Goal: Task Accomplishment & Management: Use online tool/utility

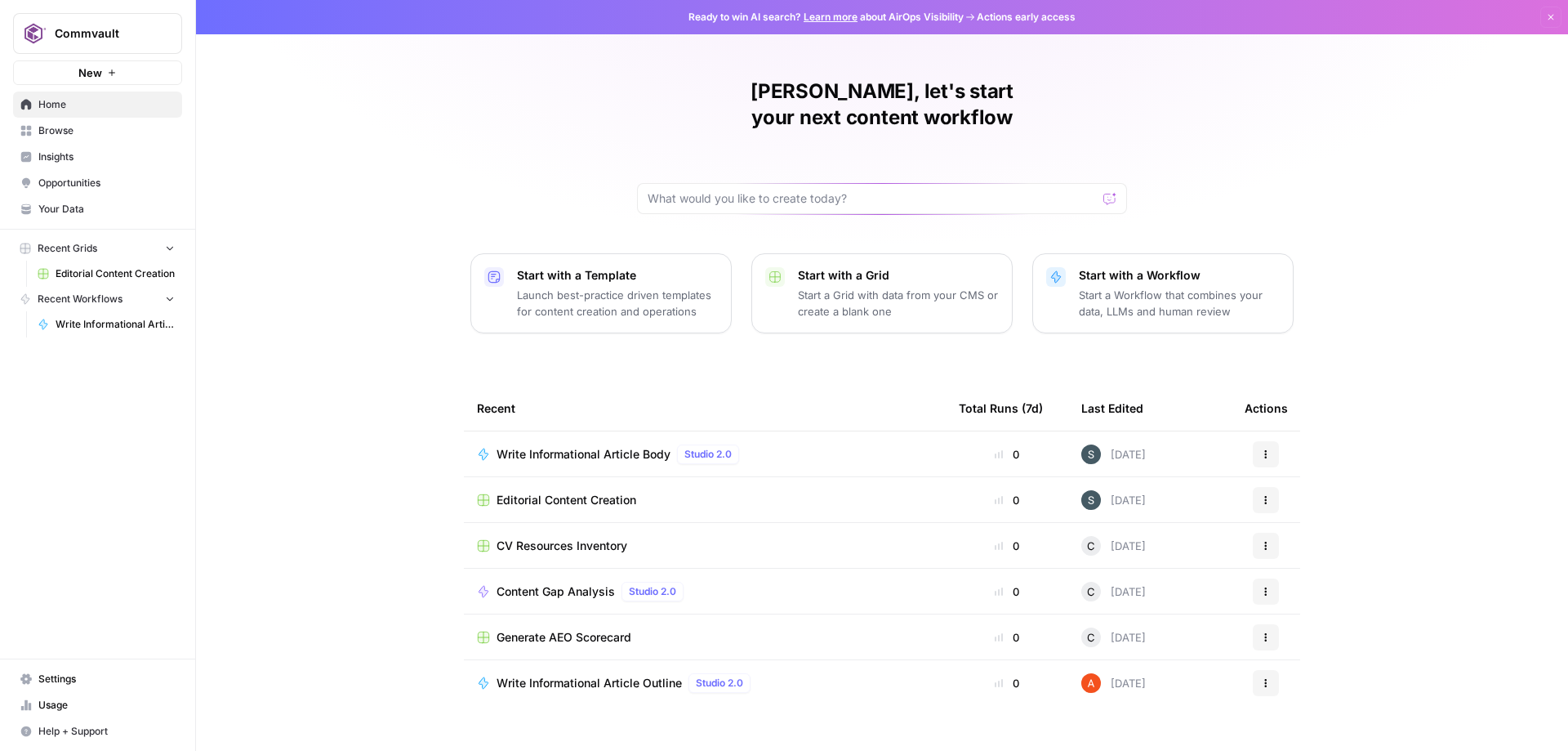
click at [103, 272] on span "Editorial Content Creation" at bounding box center [115, 274] width 119 height 15
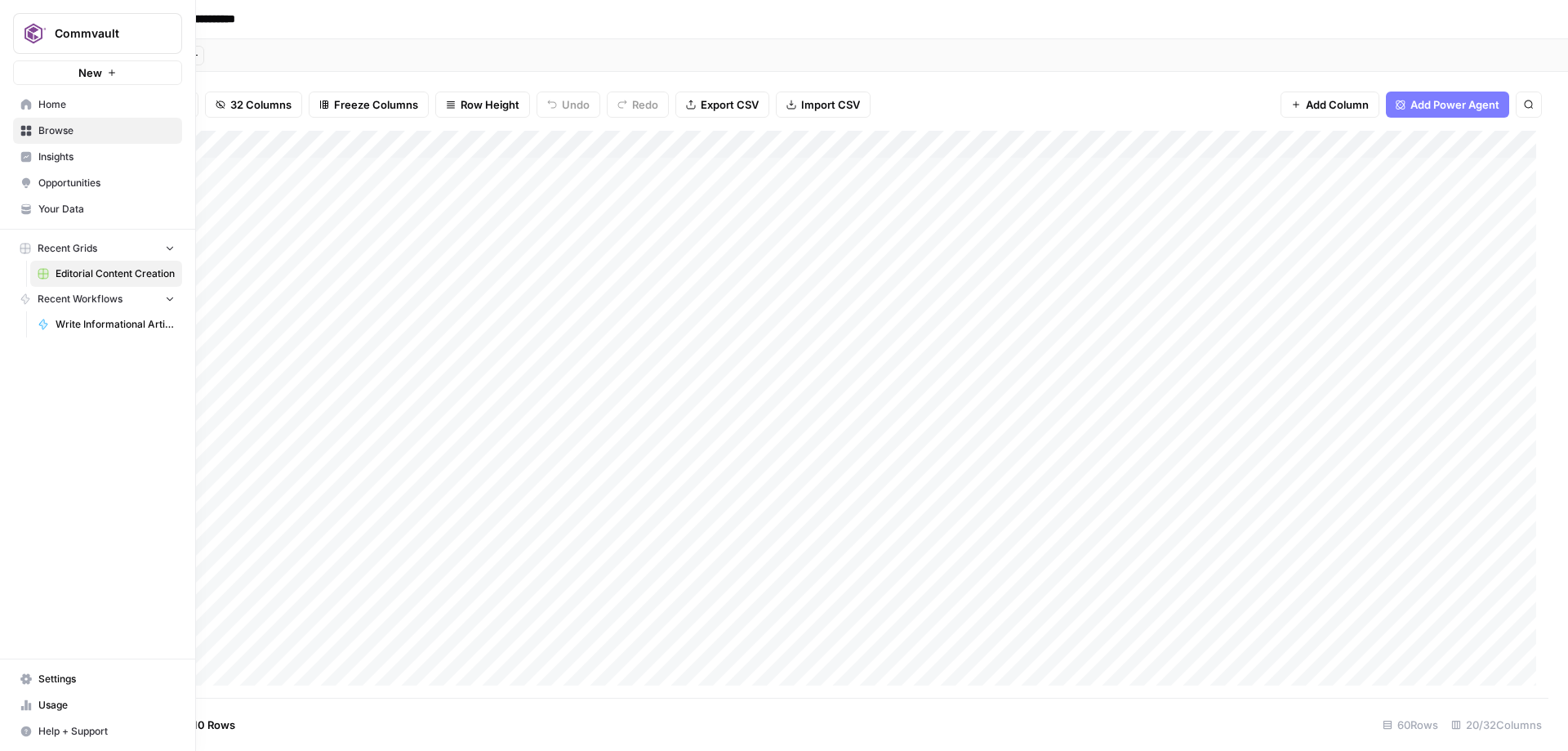
click at [90, 200] on link "Your Data" at bounding box center [98, 209] width 169 height 26
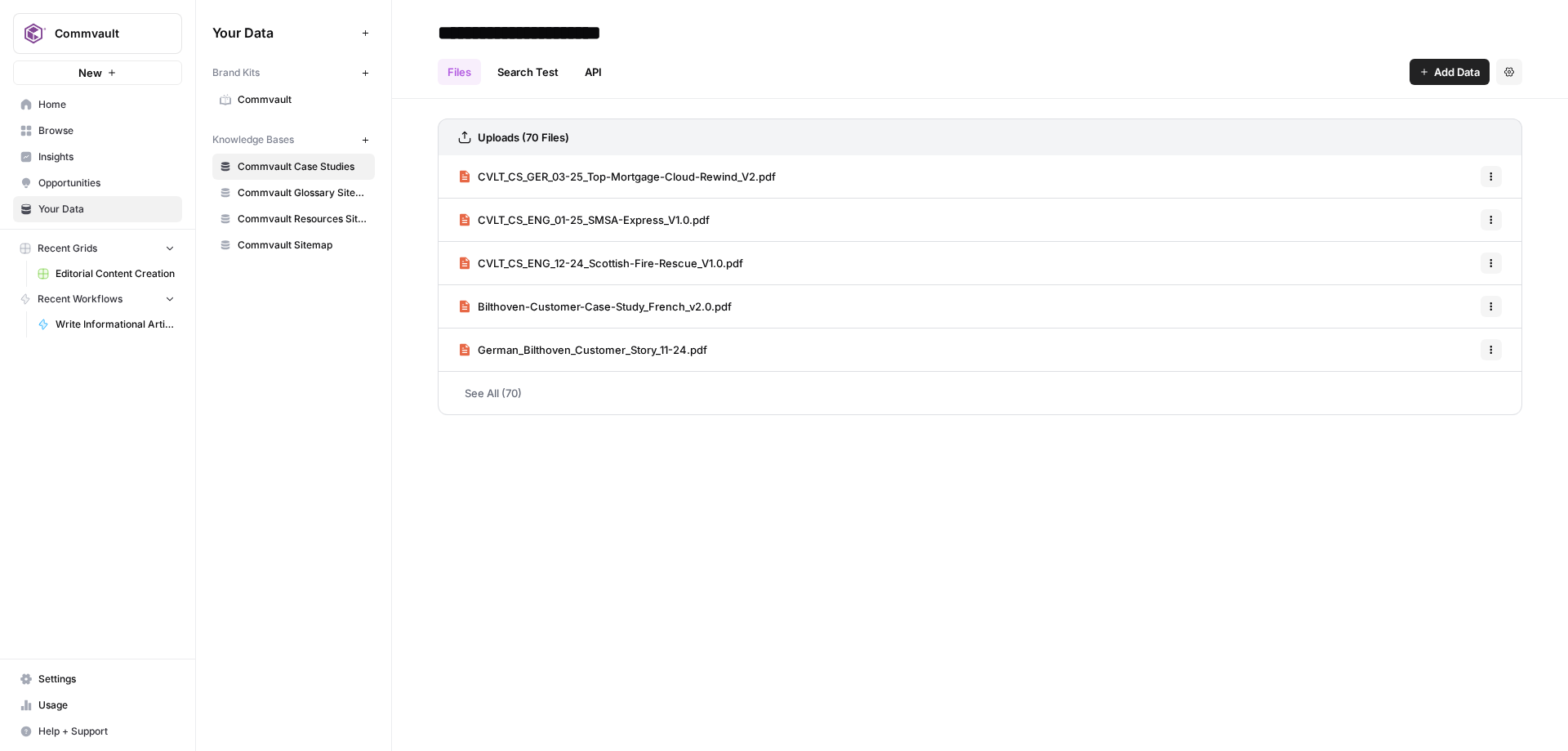
click at [90, 188] on span "Opportunities" at bounding box center [106, 183] width 137 height 15
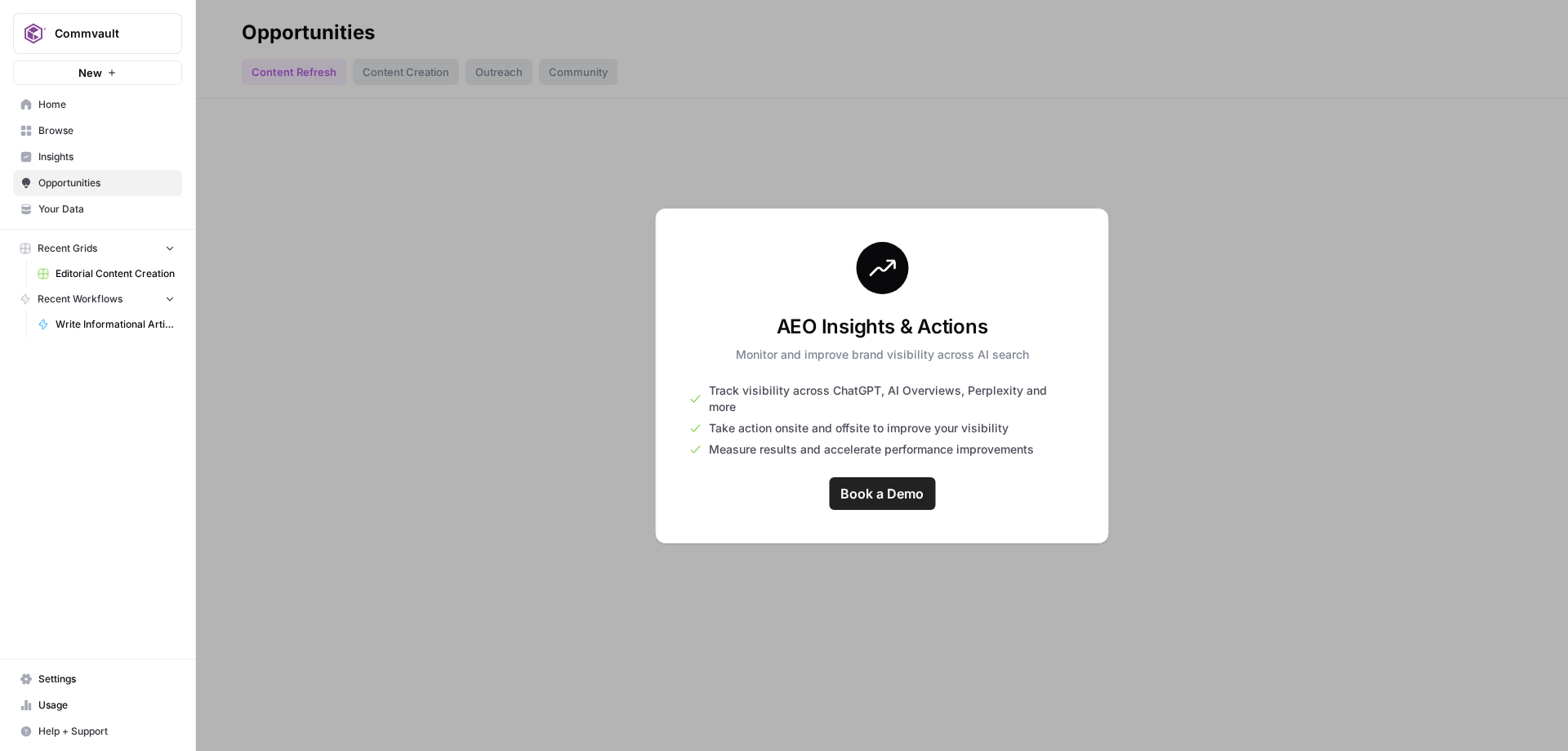
click at [88, 131] on span "Browse" at bounding box center [106, 131] width 137 height 15
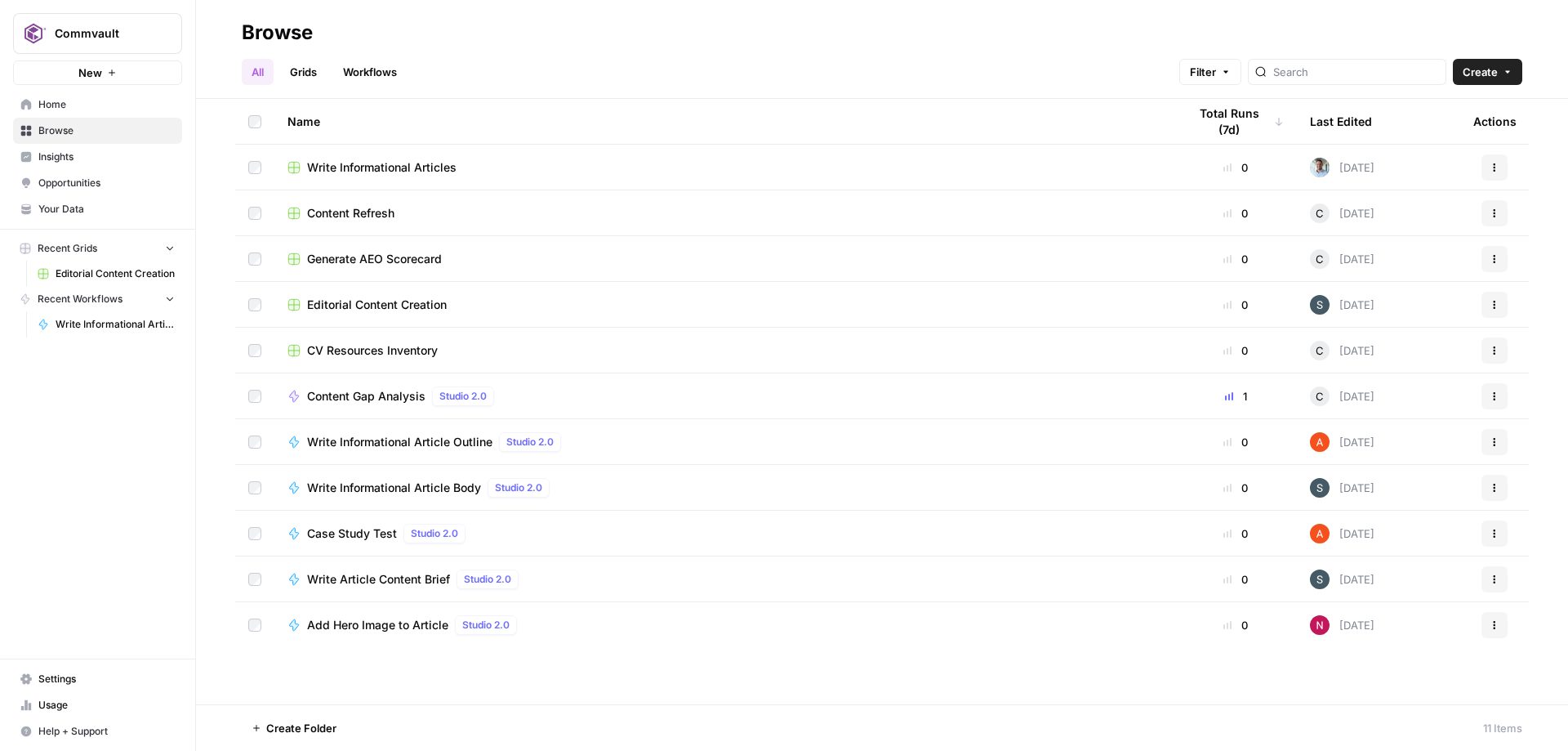
click at [87, 108] on span "Home" at bounding box center [106, 104] width 137 height 15
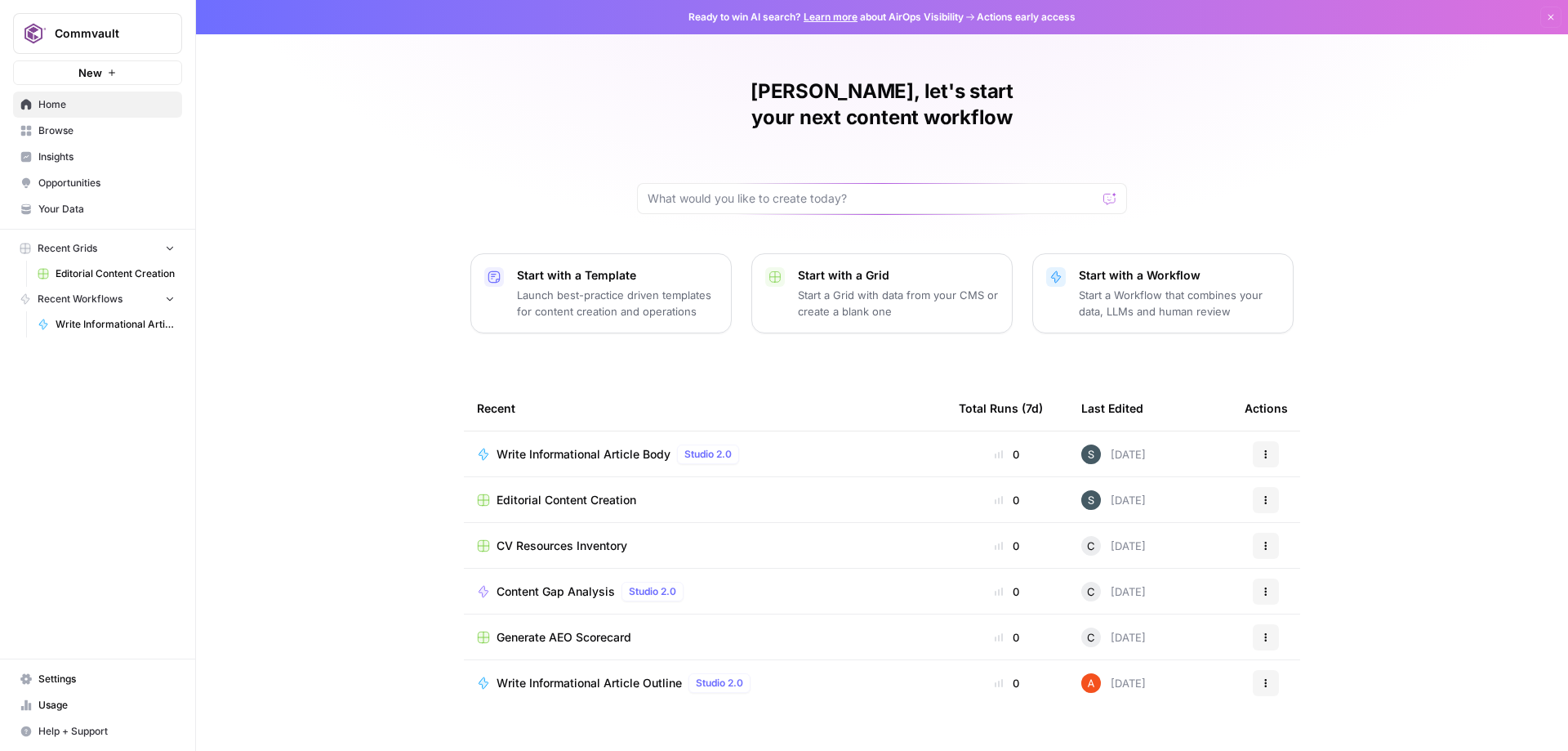
click at [591, 446] on span "Write Informational Article Body" at bounding box center [584, 455] width 174 height 17
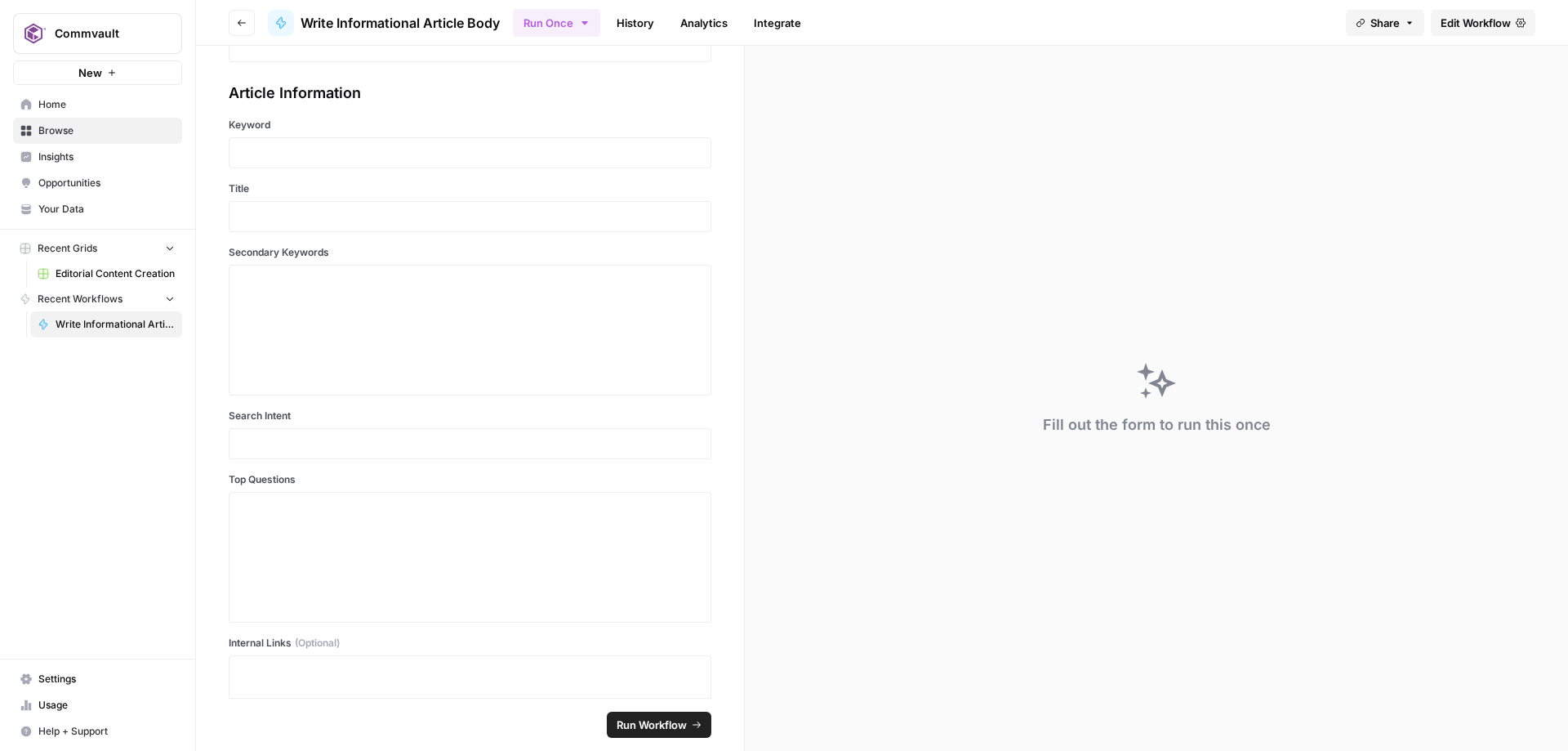
scroll to position [518, 0]
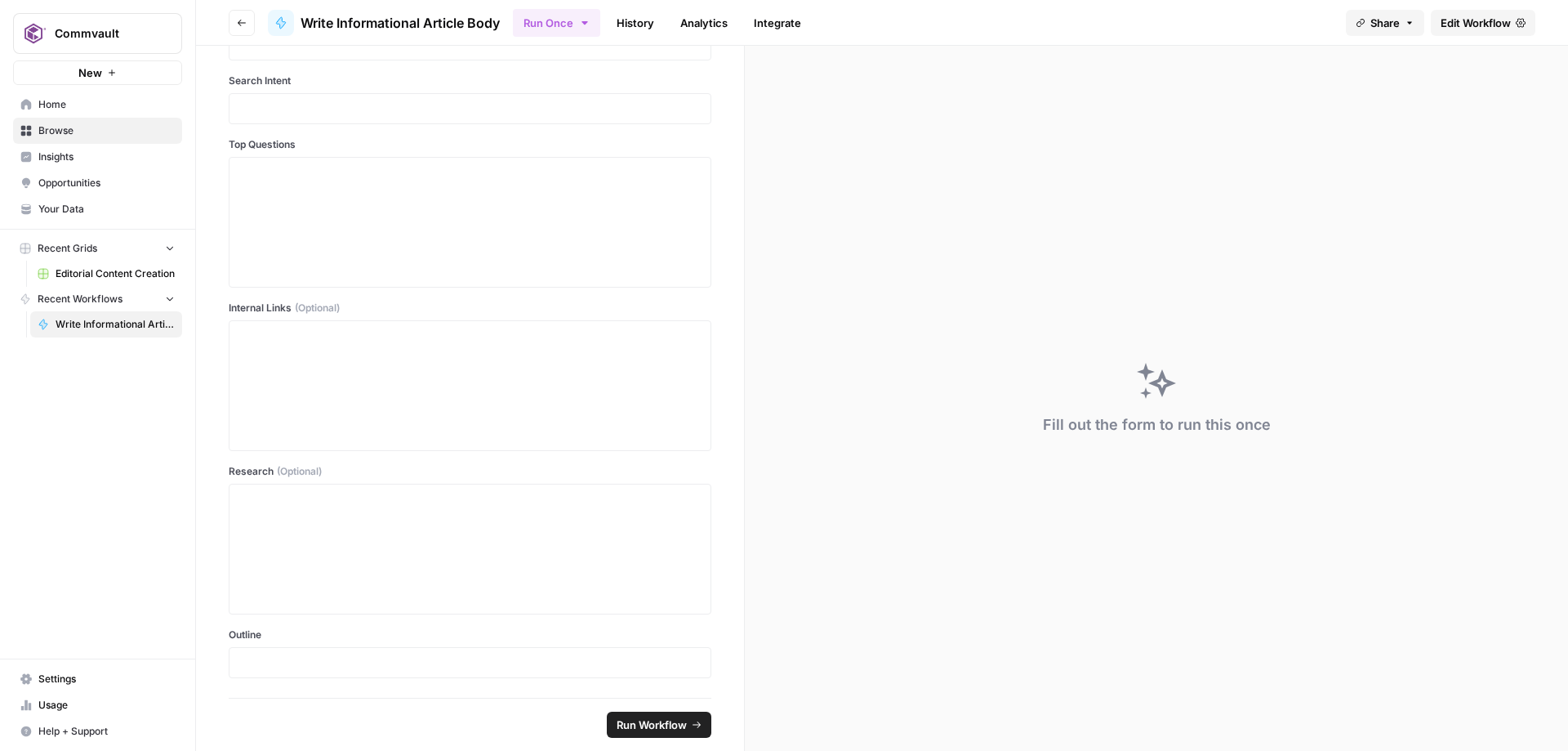
click at [39, 114] on link "Home" at bounding box center [98, 104] width 169 height 26
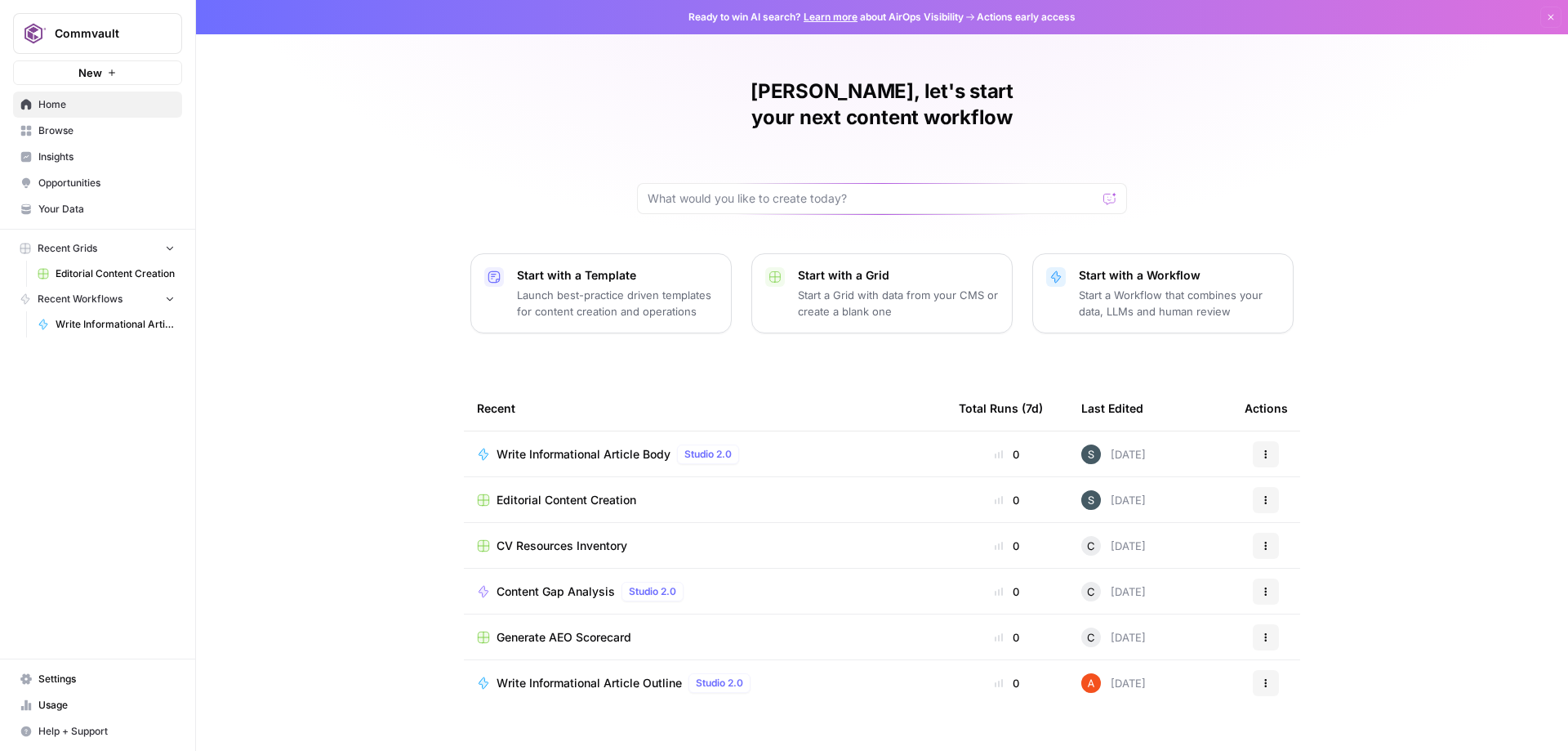
scroll to position [1, 0]
